Goal: Task Accomplishment & Management: Manage account settings

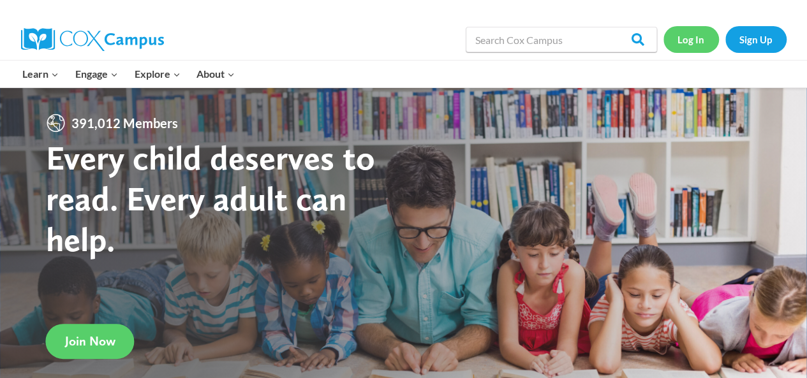
click at [688, 47] on link "Log In" at bounding box center [692, 39] width 56 height 26
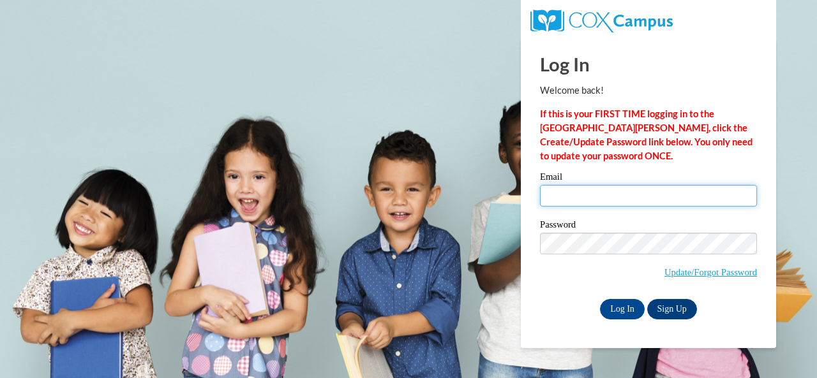
click at [573, 202] on input "Email" at bounding box center [648, 196] width 217 height 22
type input "estes.carmen.t@muscogee.k12.ga.us"
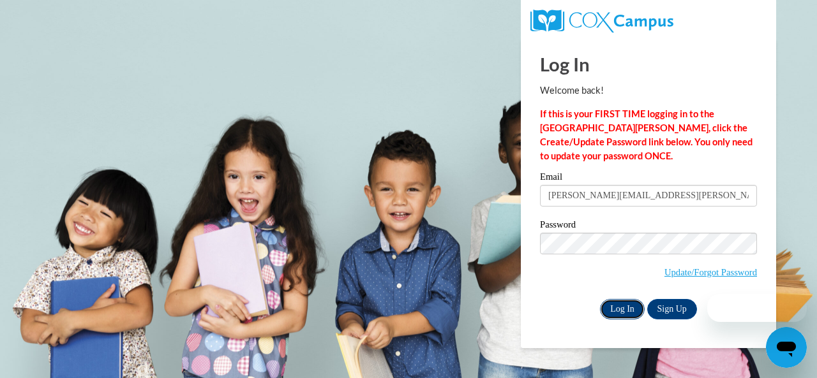
click at [618, 309] on input "Log In" at bounding box center [622, 309] width 45 height 20
click at [619, 311] on input "Log In" at bounding box center [622, 309] width 45 height 20
click at [624, 308] on input "Log In" at bounding box center [622, 309] width 45 height 20
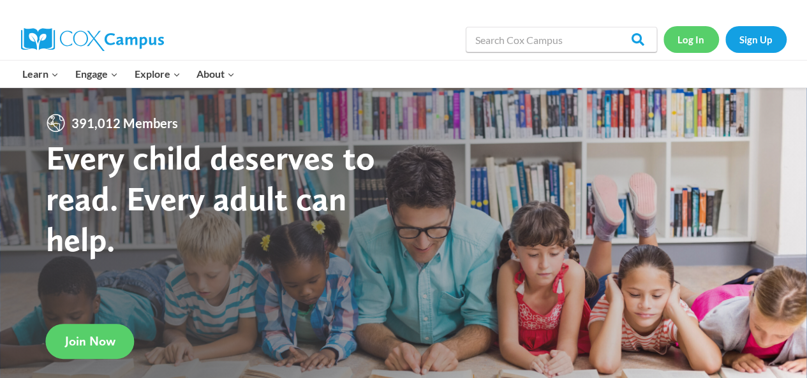
click at [686, 30] on link "Log In" at bounding box center [692, 39] width 56 height 26
